Goal: Task Accomplishment & Management: Manage account settings

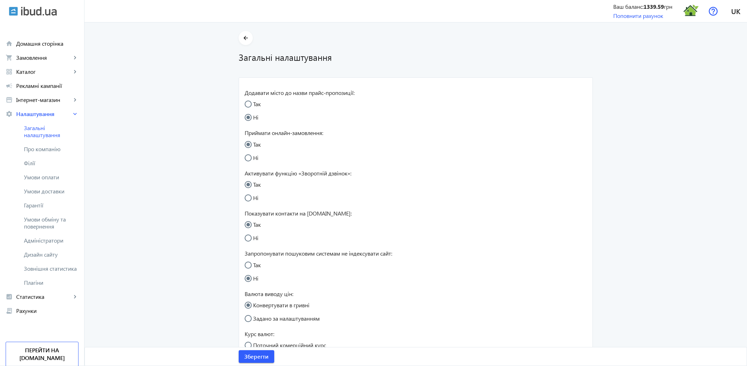
scroll to position [273, 0]
radio input "true"
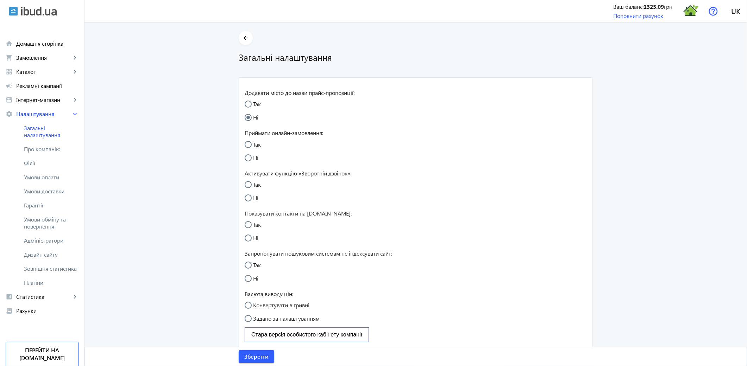
radio input "true"
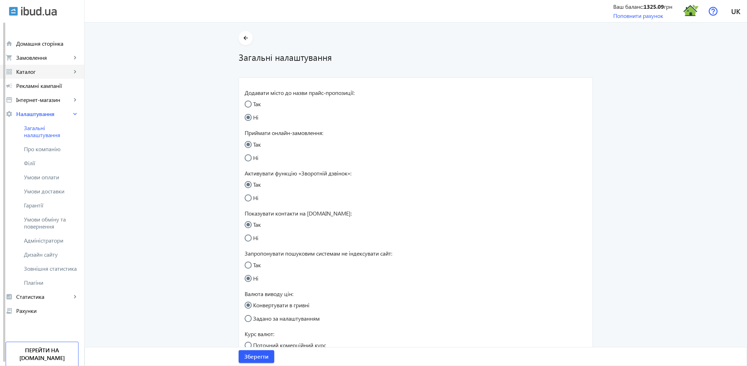
click at [37, 76] on link "grid_view Каталог keyboard_arrow_right" at bounding box center [42, 72] width 84 height 14
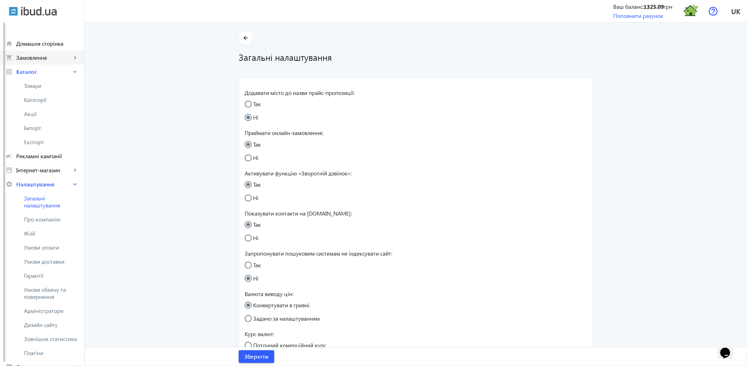
click at [36, 62] on link "shopping_cart Замовлення keyboard_arrow_right" at bounding box center [42, 58] width 84 height 14
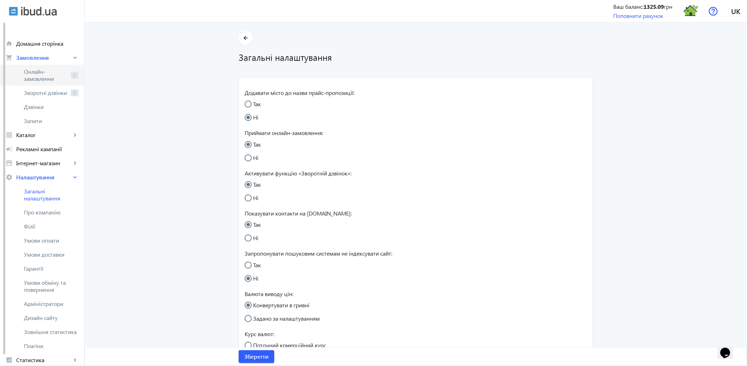
click at [37, 72] on span "Онлайн-замовлення" at bounding box center [46, 75] width 44 height 14
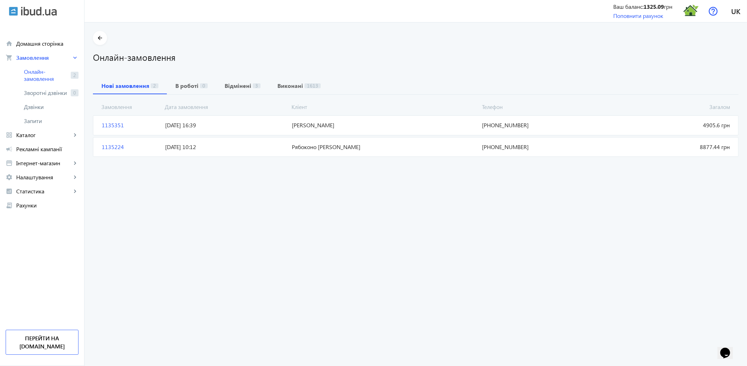
click at [112, 125] on span "1135351" at bounding box center [130, 125] width 63 height 8
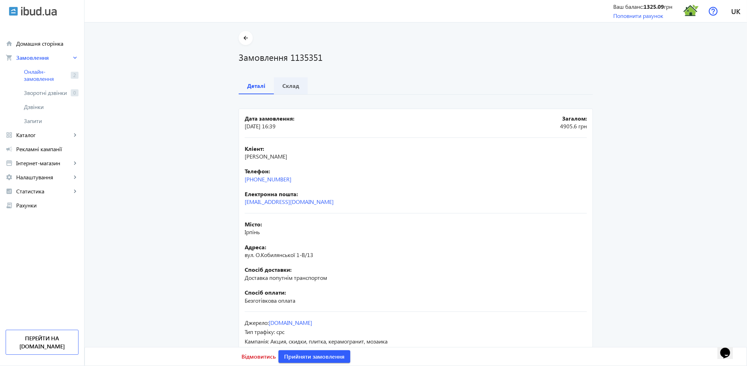
click at [290, 87] on b "Склад" at bounding box center [290, 86] width 17 height 6
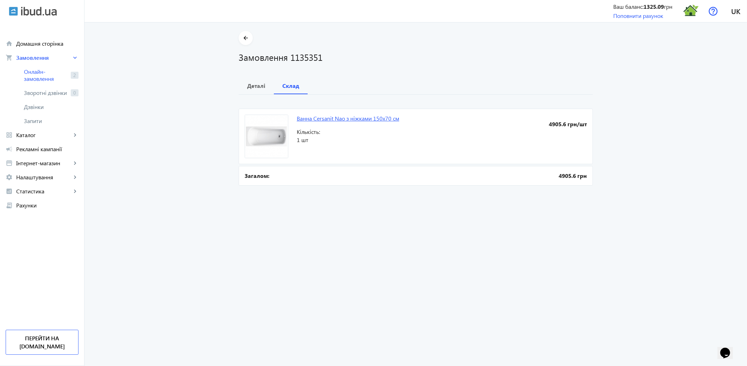
click at [345, 118] on link "Ванна Cersanit Nao з ніжками 150x70 см" at bounding box center [348, 118] width 102 height 7
